Goal: Navigation & Orientation: Go to known website

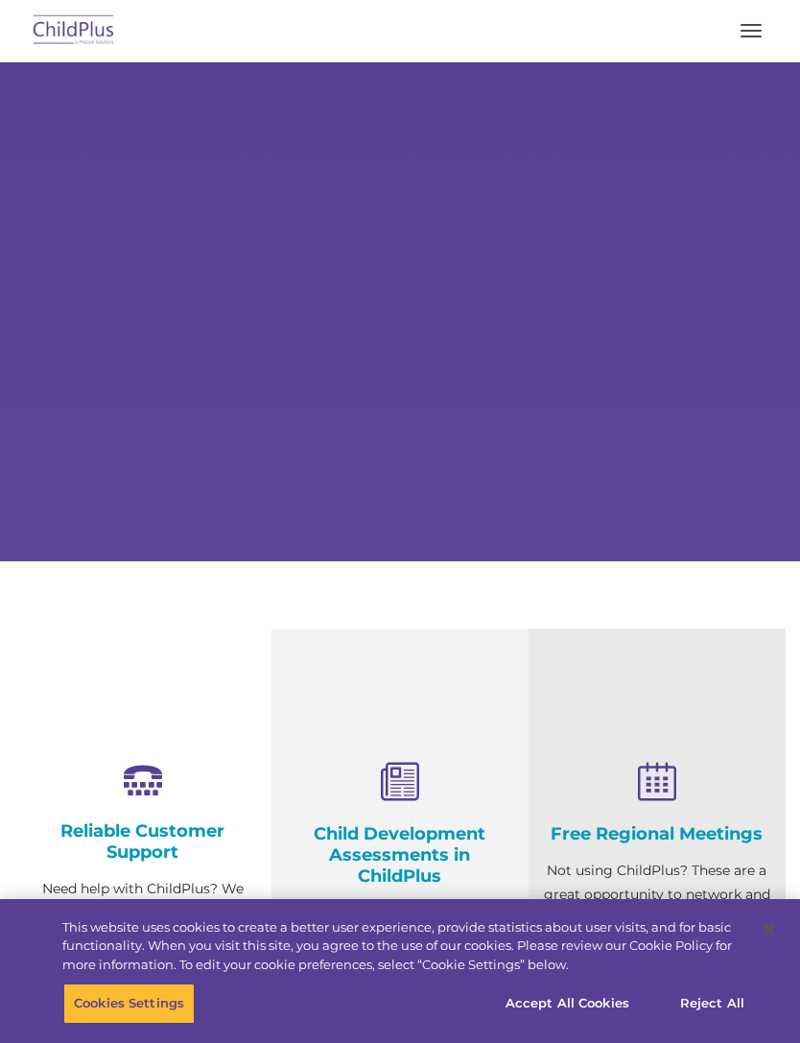
select select "MEDIUM"
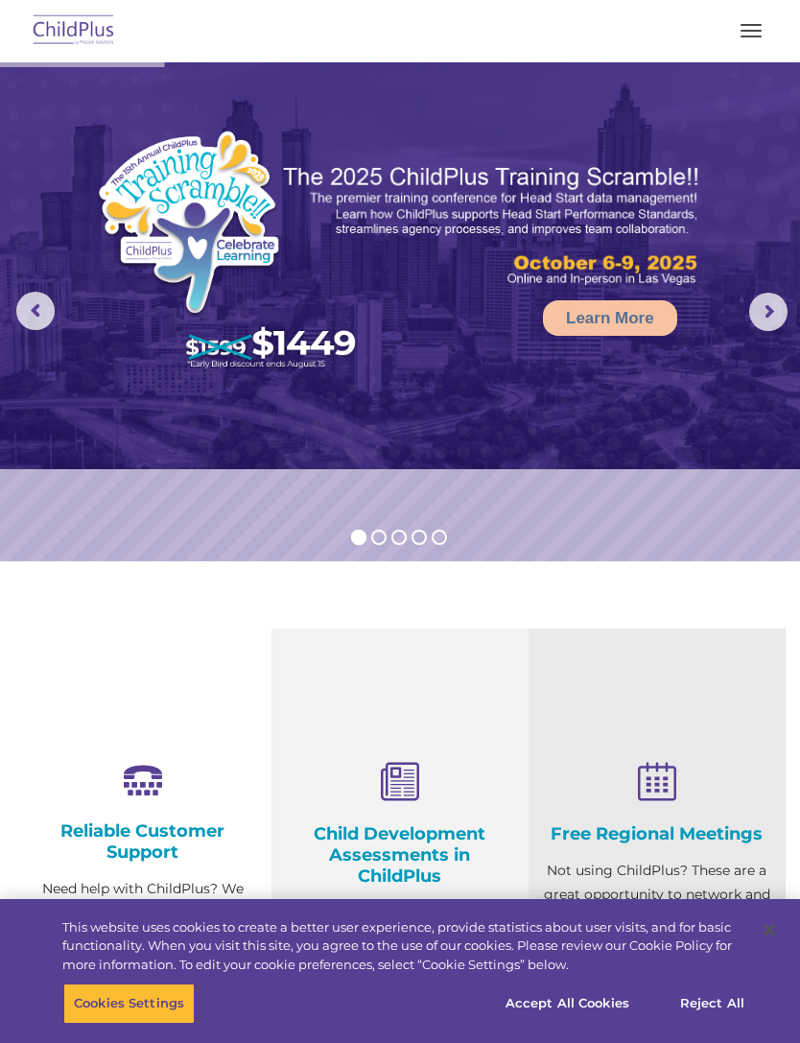
click at [100, 33] on img at bounding box center [74, 31] width 90 height 45
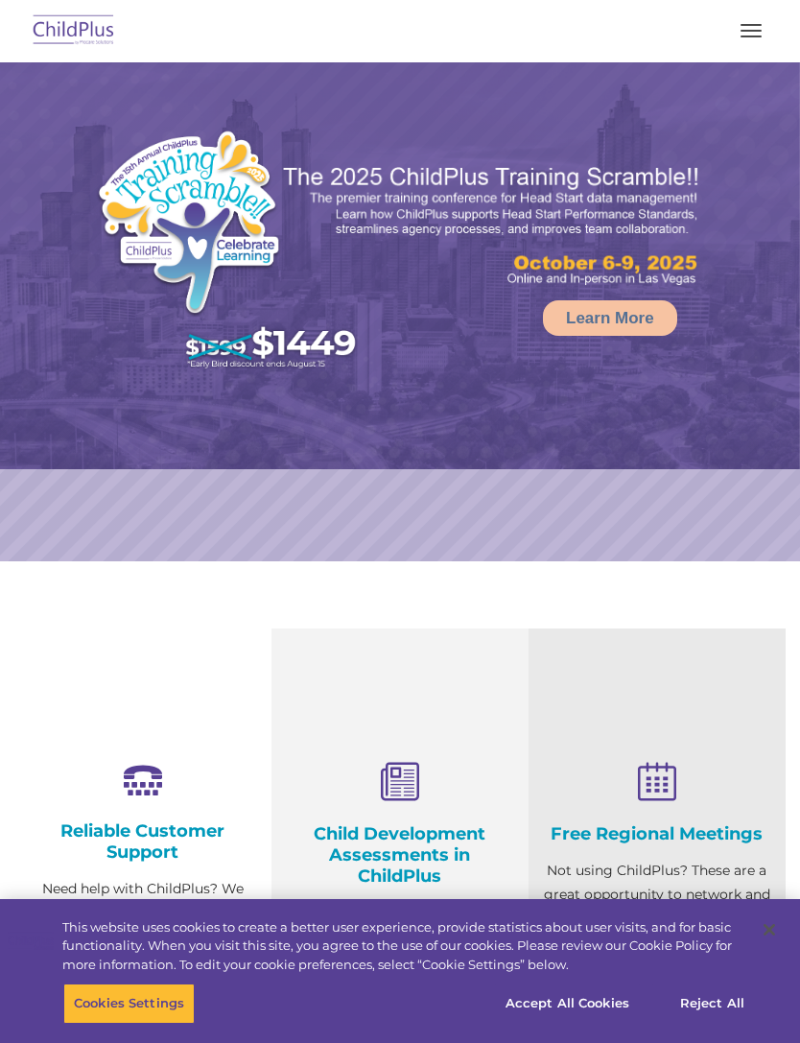
select select "MEDIUM"
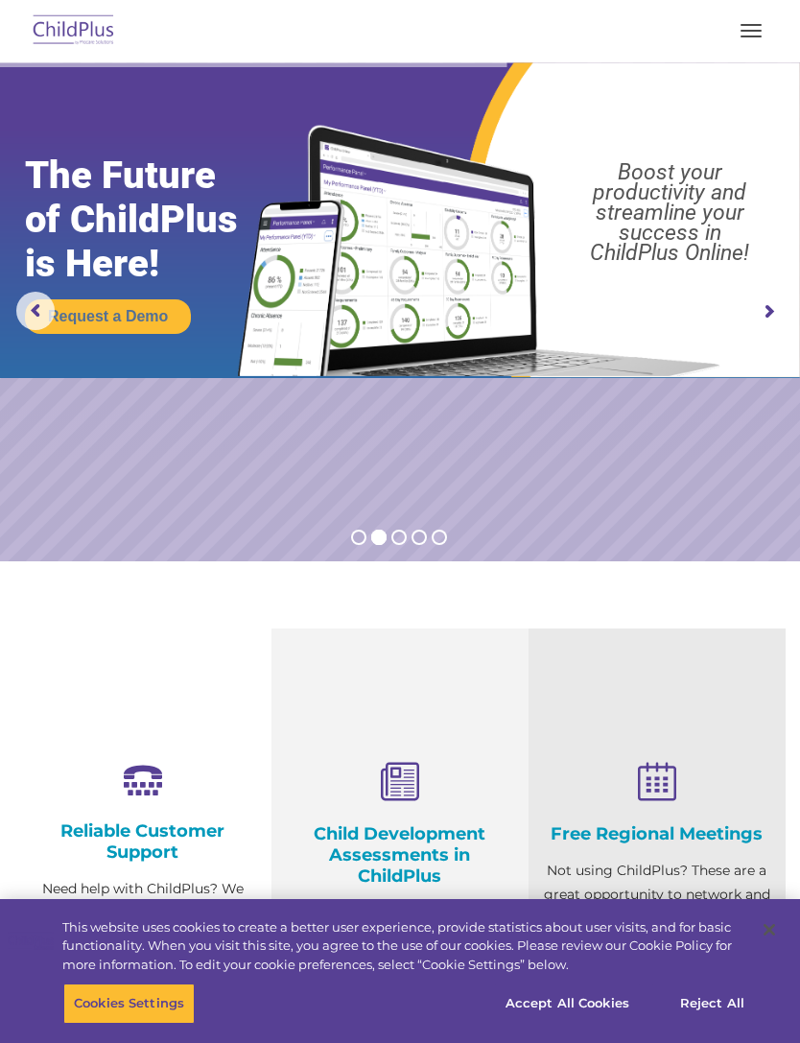
click at [81, 42] on img at bounding box center [74, 31] width 90 height 45
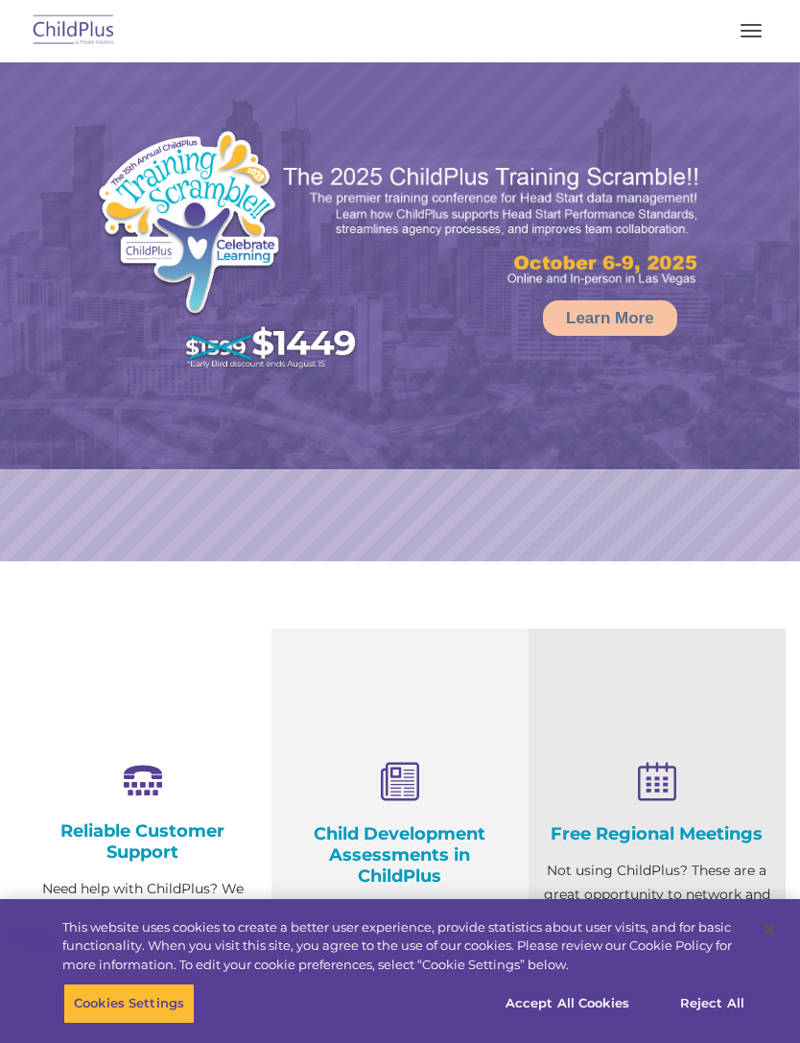
select select "MEDIUM"
